Goal: Use online tool/utility: Utilize a website feature to perform a specific function

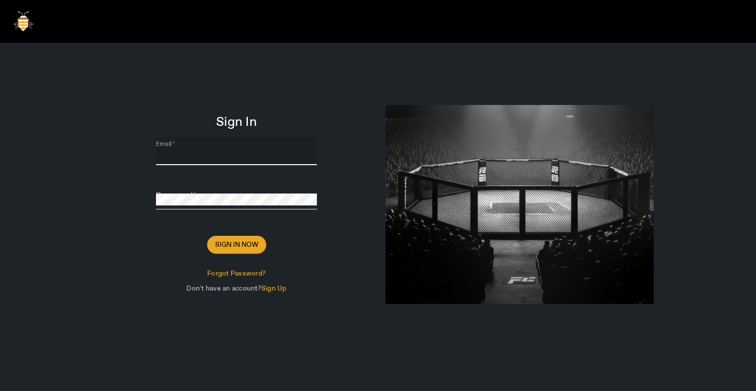
click at [200, 149] on input "Email" at bounding box center [236, 155] width 161 height 12
type input "[PERSON_NAME][EMAIL_ADDRESS][DOMAIN_NAME]"
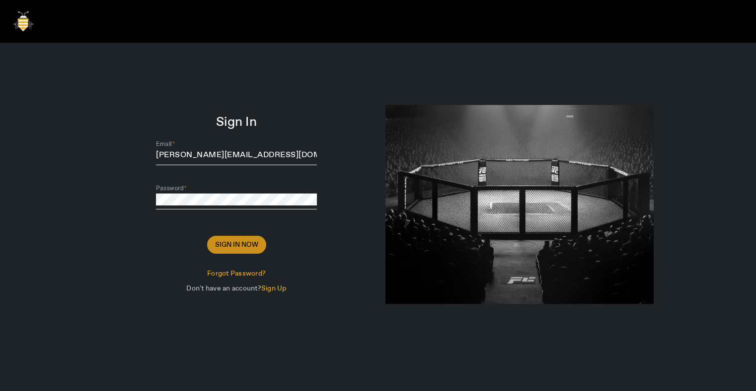
click at [248, 244] on span "Sign In Now" at bounding box center [236, 244] width 43 height 10
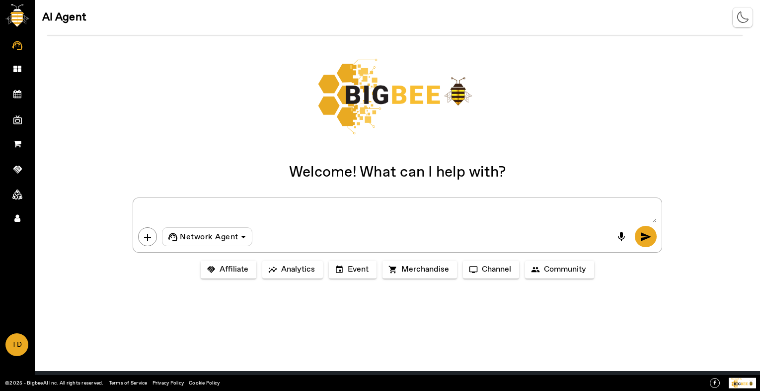
click at [224, 219] on textarea at bounding box center [397, 213] width 519 height 20
type textarea "Hi"
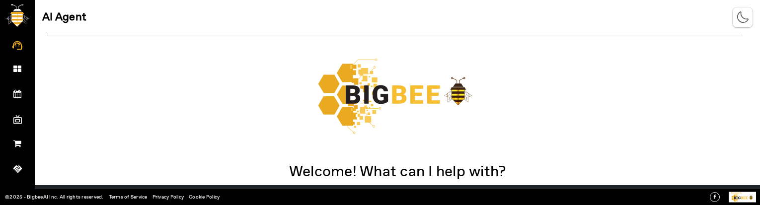
scroll to position [101, 0]
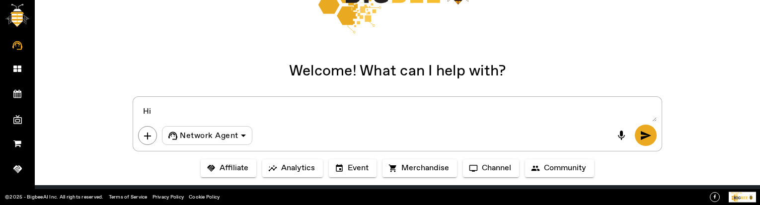
click at [640, 136] on span "send" at bounding box center [646, 136] width 12 height 12
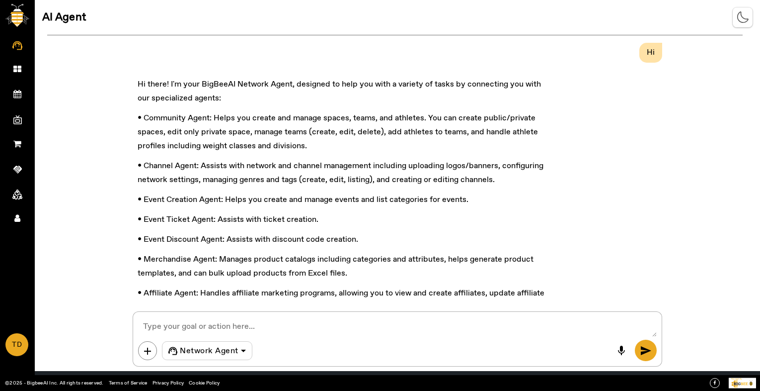
scroll to position [87, 0]
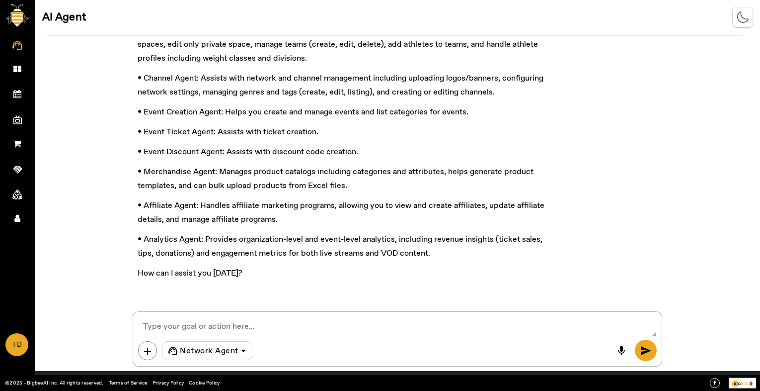
click at [233, 347] on span "Network Agent" at bounding box center [209, 351] width 59 height 12
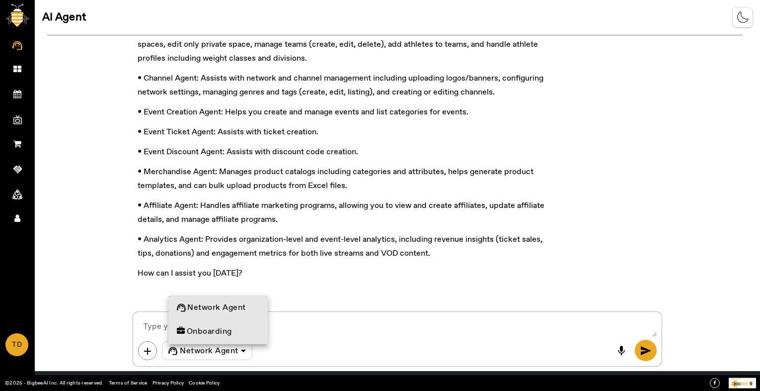
click at [251, 329] on mat-option "Onboarding" at bounding box center [218, 331] width 98 height 24
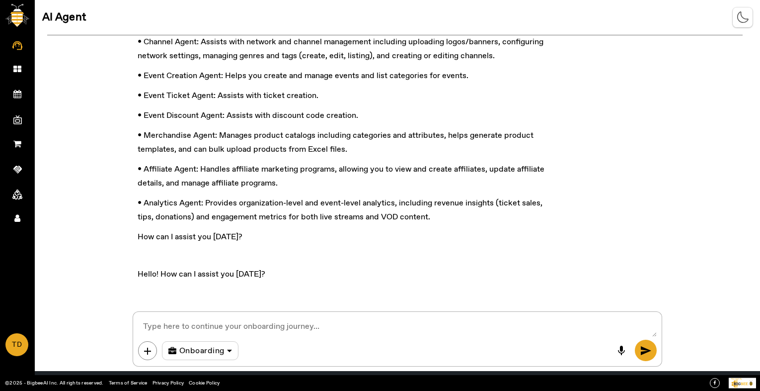
scroll to position [125, 0]
click at [232, 323] on textarea at bounding box center [397, 326] width 519 height 20
